Goal: Information Seeking & Learning: Check status

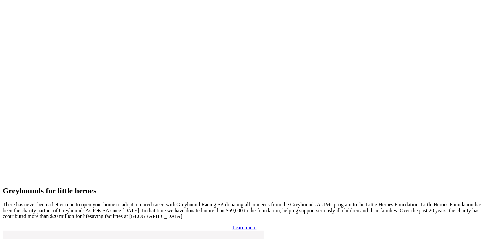
scroll to position [1323, 0]
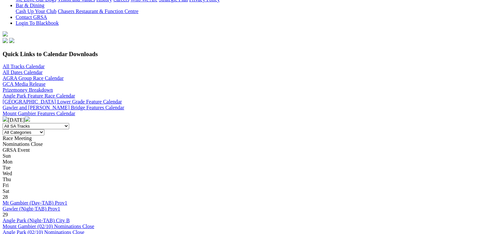
scroll to position [228, 0]
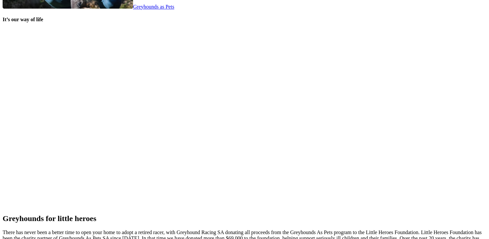
scroll to position [1356, 0]
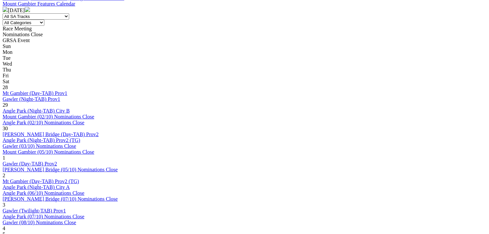
scroll to position [294, 0]
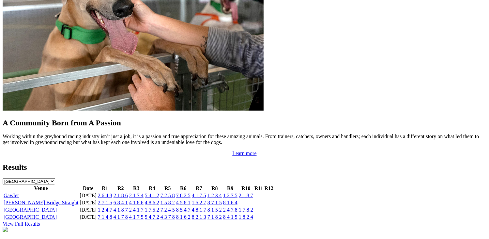
scroll to position [620, 0]
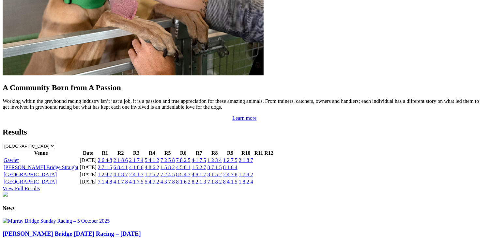
click at [40, 186] on link "View Full Results" at bounding box center [22, 189] width 38 height 6
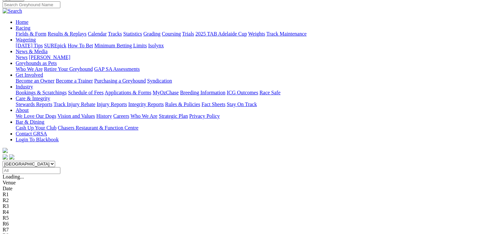
scroll to position [98, 0]
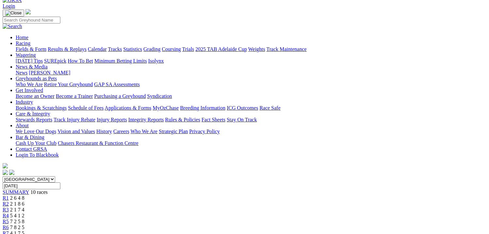
scroll to position [33, 0]
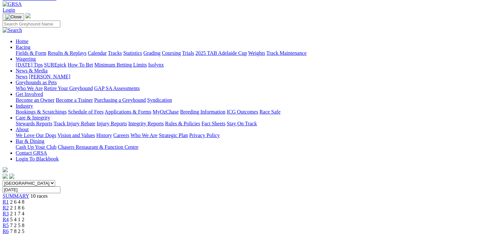
click at [24, 217] on span "5 4 1 2" at bounding box center [17, 220] width 14 height 6
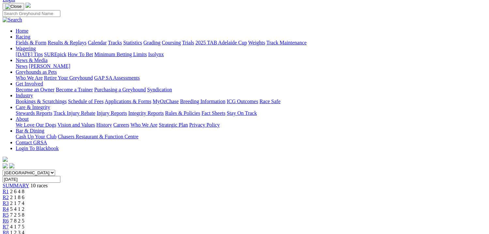
scroll to position [98, 0]
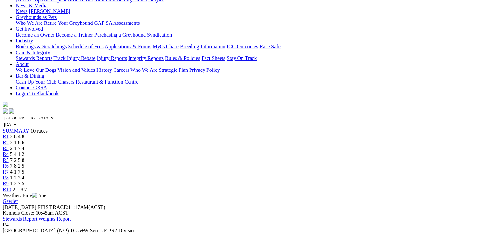
click at [9, 146] on span "R3" at bounding box center [6, 149] width 6 height 6
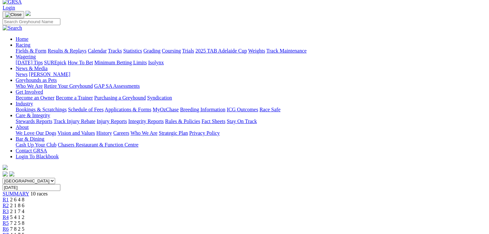
scroll to position [33, 0]
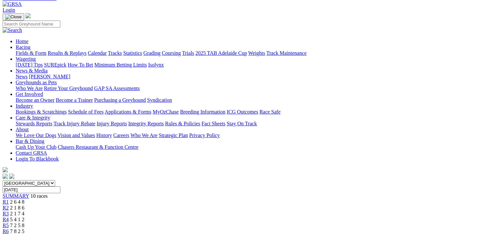
click at [9, 205] on span "R2" at bounding box center [6, 208] width 6 height 6
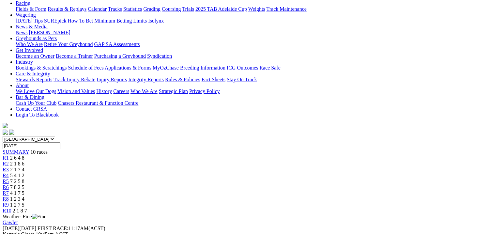
scroll to position [65, 0]
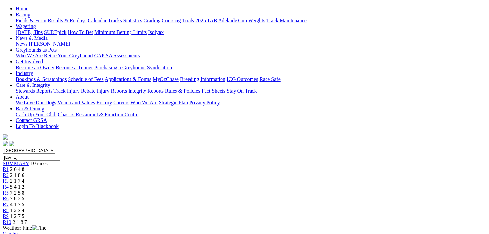
click at [9, 166] on span "R1" at bounding box center [6, 169] width 6 height 6
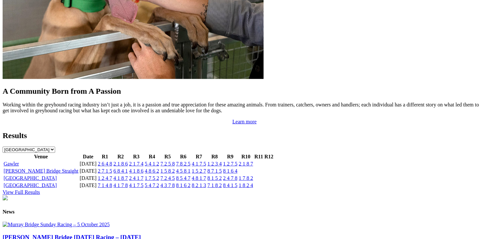
scroll to position [653, 0]
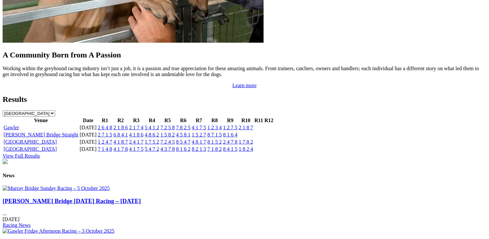
click at [40, 153] on link "View Full Results" at bounding box center [22, 156] width 38 height 6
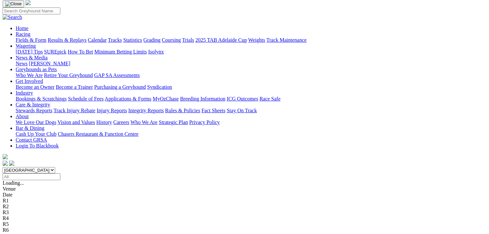
scroll to position [65, 0]
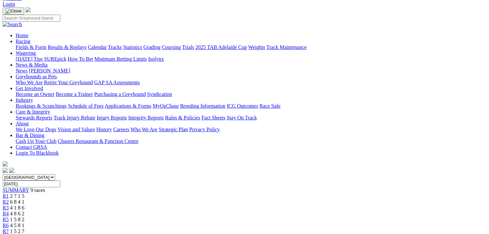
scroll to position [33, 0]
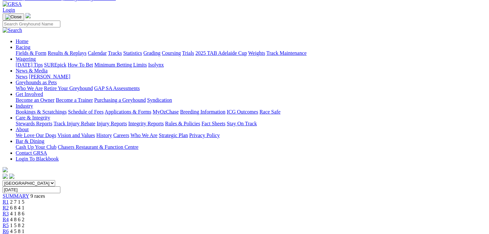
click at [9, 205] on span "R2" at bounding box center [6, 208] width 6 height 6
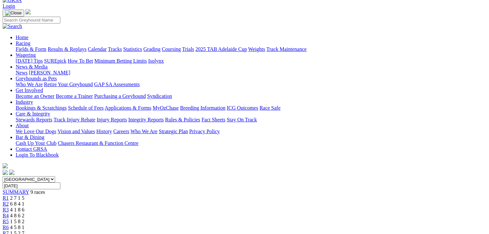
scroll to position [33, 0]
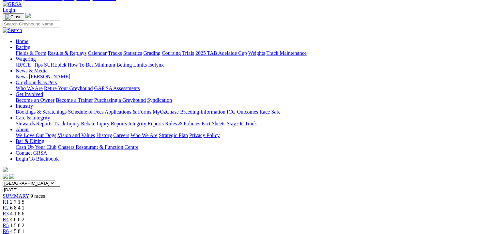
click at [9, 211] on span "R3" at bounding box center [6, 214] width 6 height 6
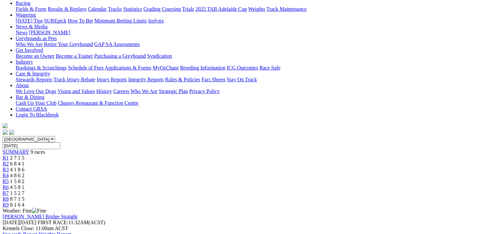
scroll to position [65, 0]
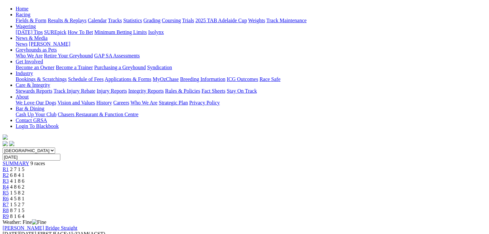
click at [9, 184] on span "R4" at bounding box center [6, 187] width 6 height 6
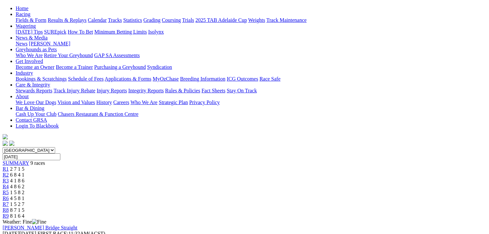
scroll to position [65, 0]
click at [9, 196] on link "R6" at bounding box center [6, 199] width 6 height 6
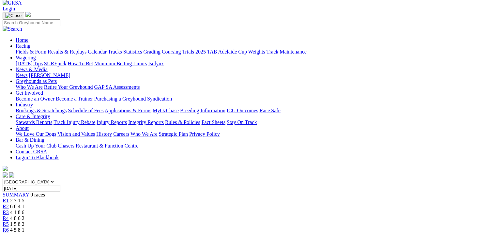
scroll to position [33, 0]
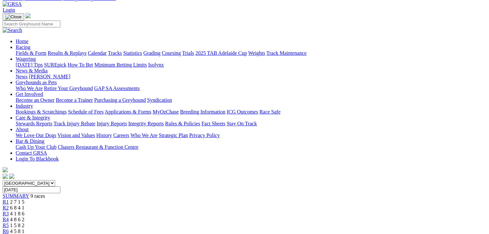
click at [9, 234] on span "R7" at bounding box center [6, 237] width 6 height 6
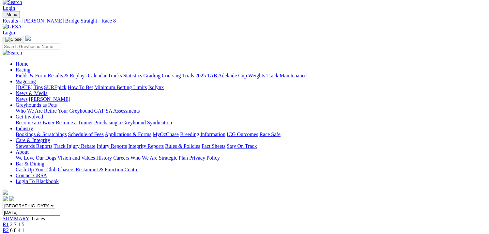
scroll to position [65, 0]
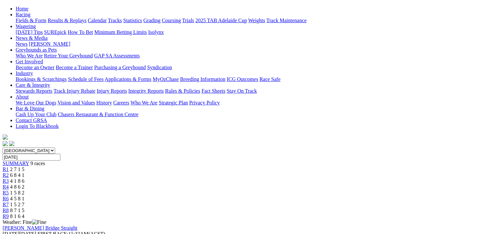
click at [9, 213] on span "R9" at bounding box center [6, 216] width 6 height 6
